Goal: Task Accomplishment & Management: Manage account settings

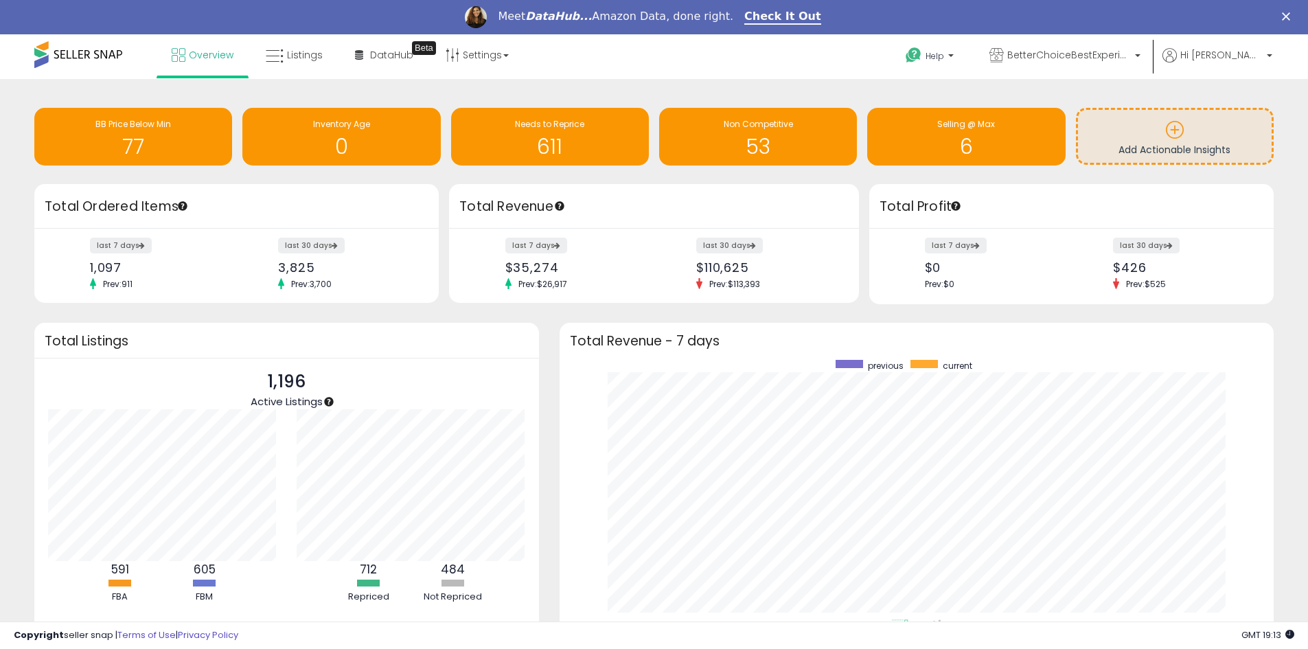
scroll to position [259, 687]
click at [295, 64] on link "Listings" at bounding box center [294, 54] width 78 height 41
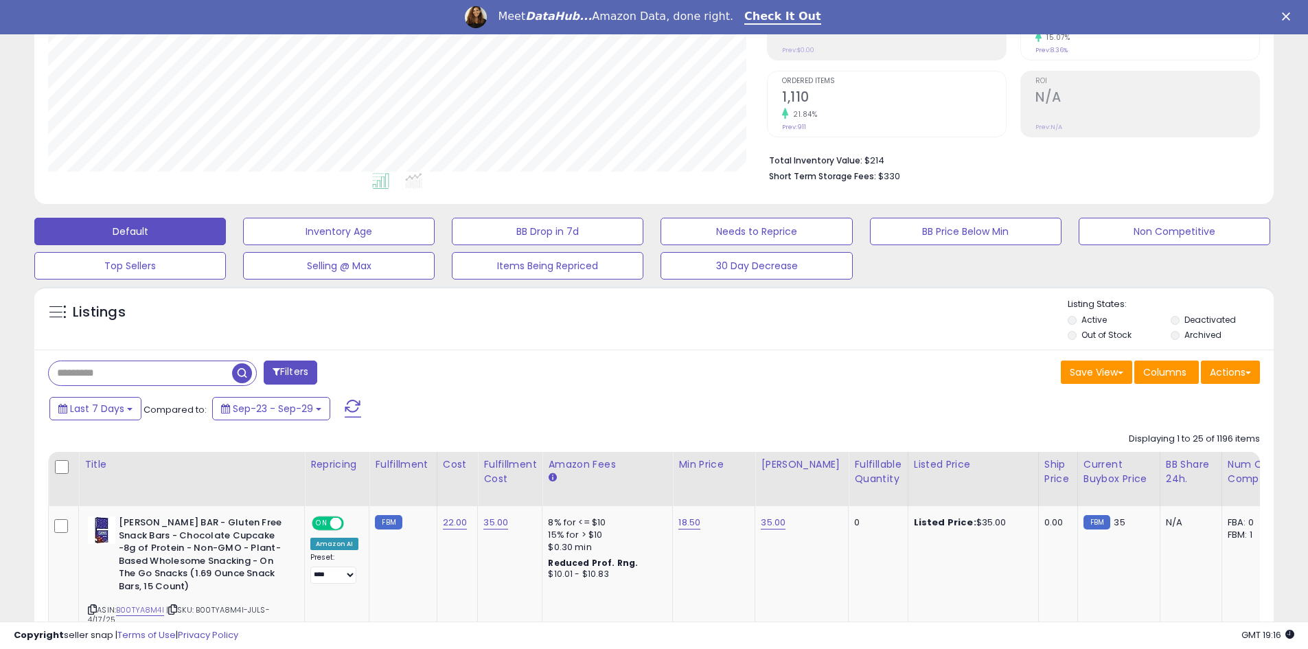
scroll to position [275, 0]
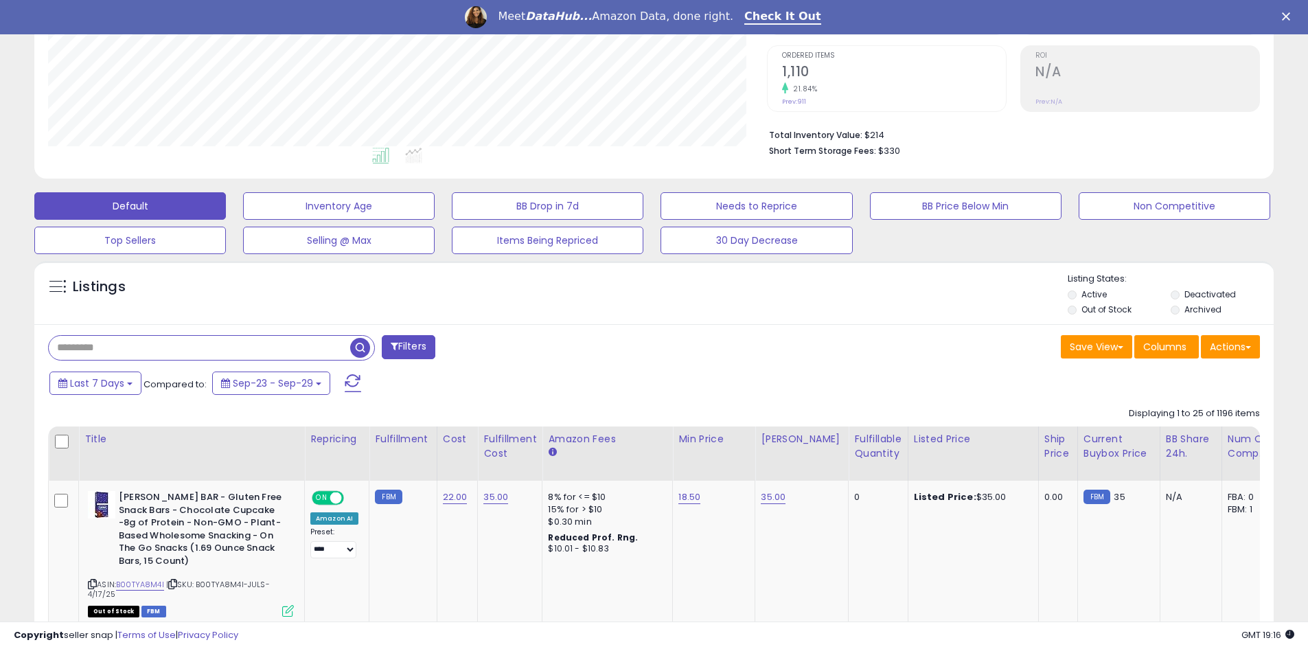
click at [137, 347] on input "text" at bounding box center [199, 348] width 301 height 24
type input "*********"
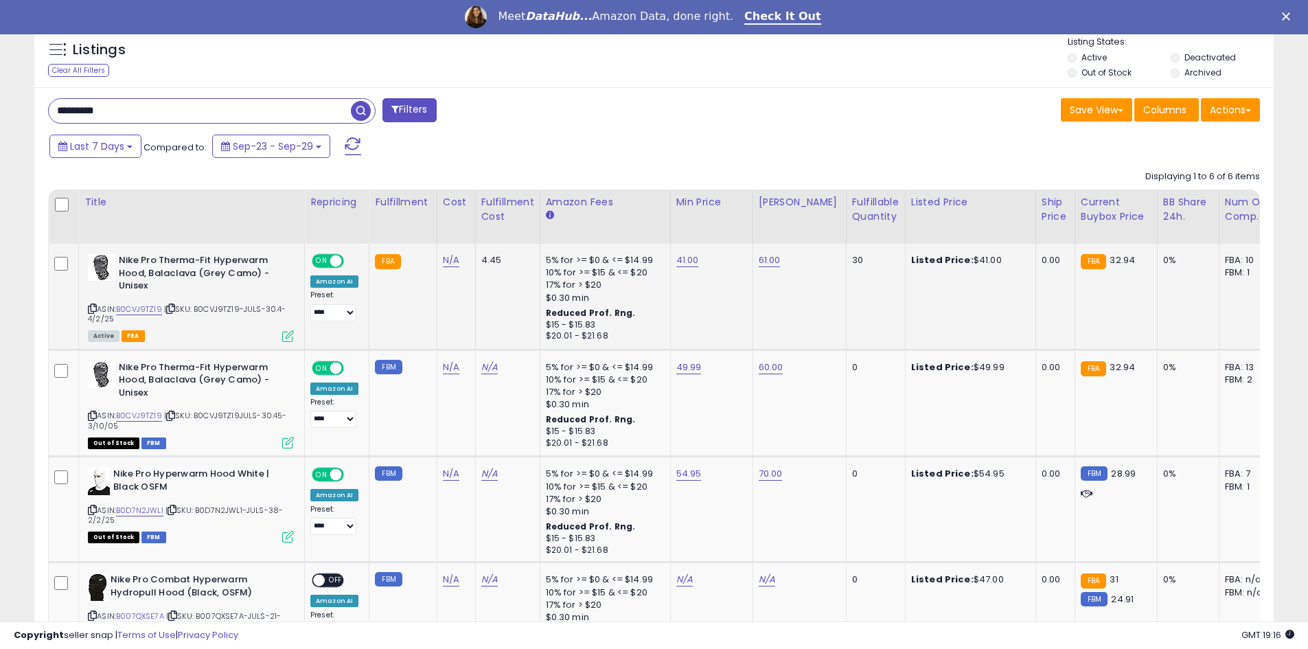
scroll to position [281, 719]
click at [684, 262] on link "41.00" at bounding box center [687, 260] width 23 height 14
drag, startPoint x: 636, startPoint y: 234, endPoint x: 555, endPoint y: 231, distance: 81.8
click at [554, 231] on table "Title Repricing" at bounding box center [1027, 534] width 1958 height 691
type input "**"
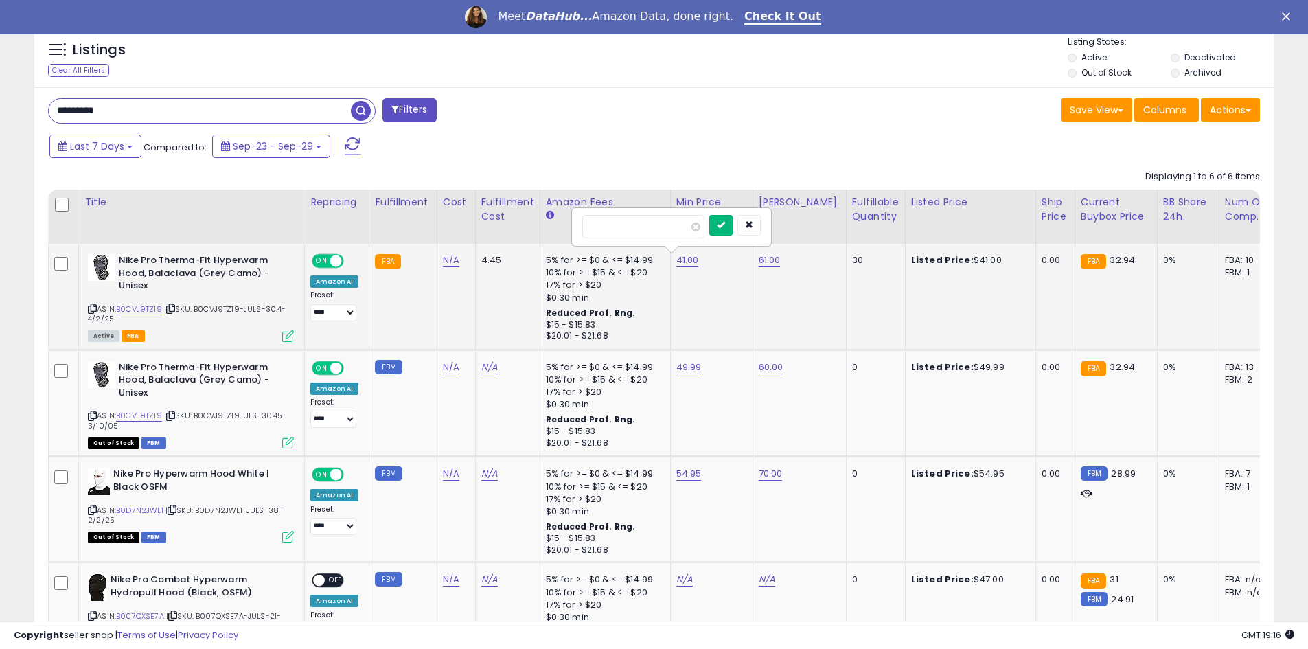
click at [725, 220] on icon "submit" at bounding box center [721, 224] width 8 height 8
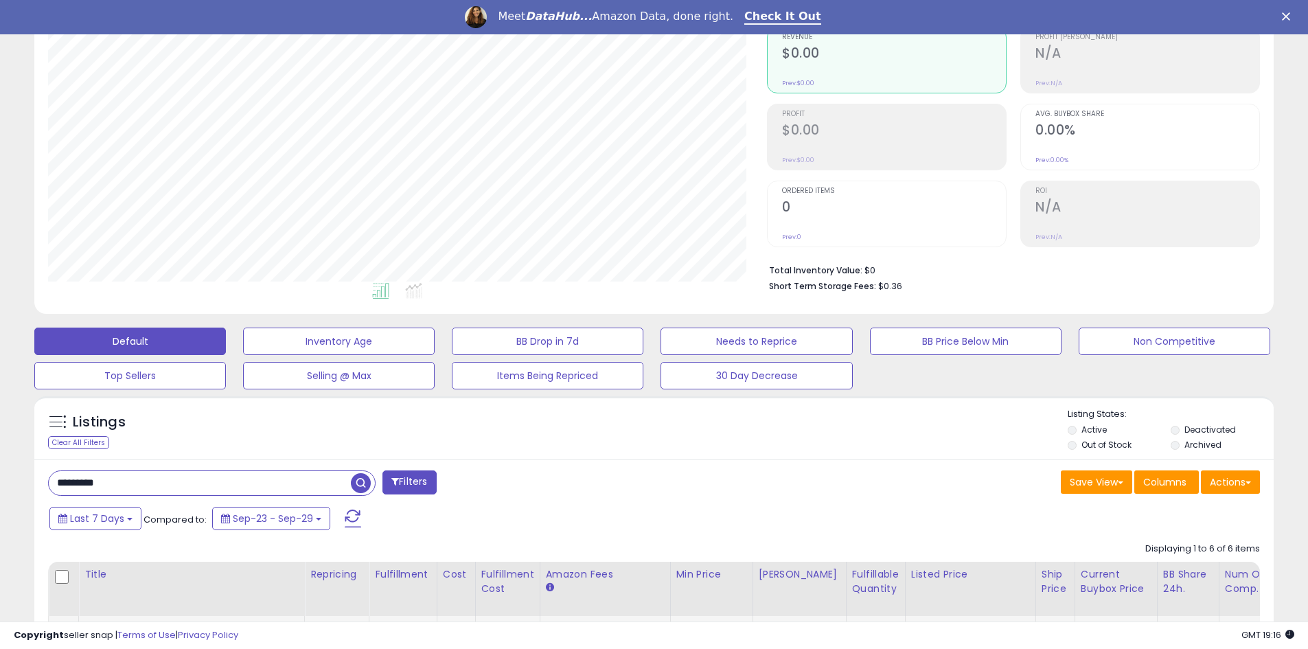
scroll to position [0, 0]
